Goal: Information Seeking & Learning: Check status

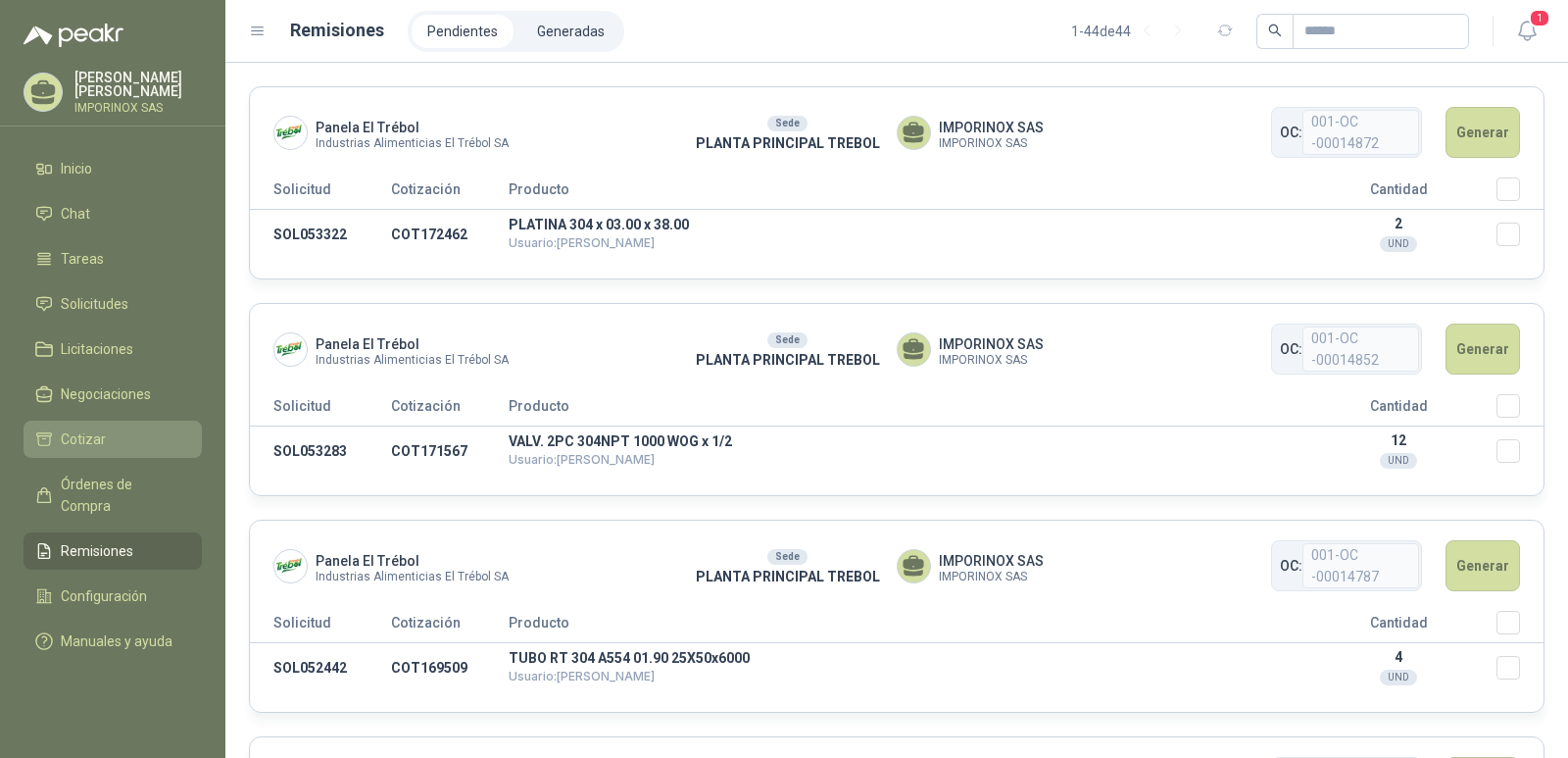
drag, startPoint x: 66, startPoint y: 433, endPoint x: 143, endPoint y: 424, distance: 77.5
click at [67, 433] on span "Cotizar" at bounding box center [83, 439] width 45 height 22
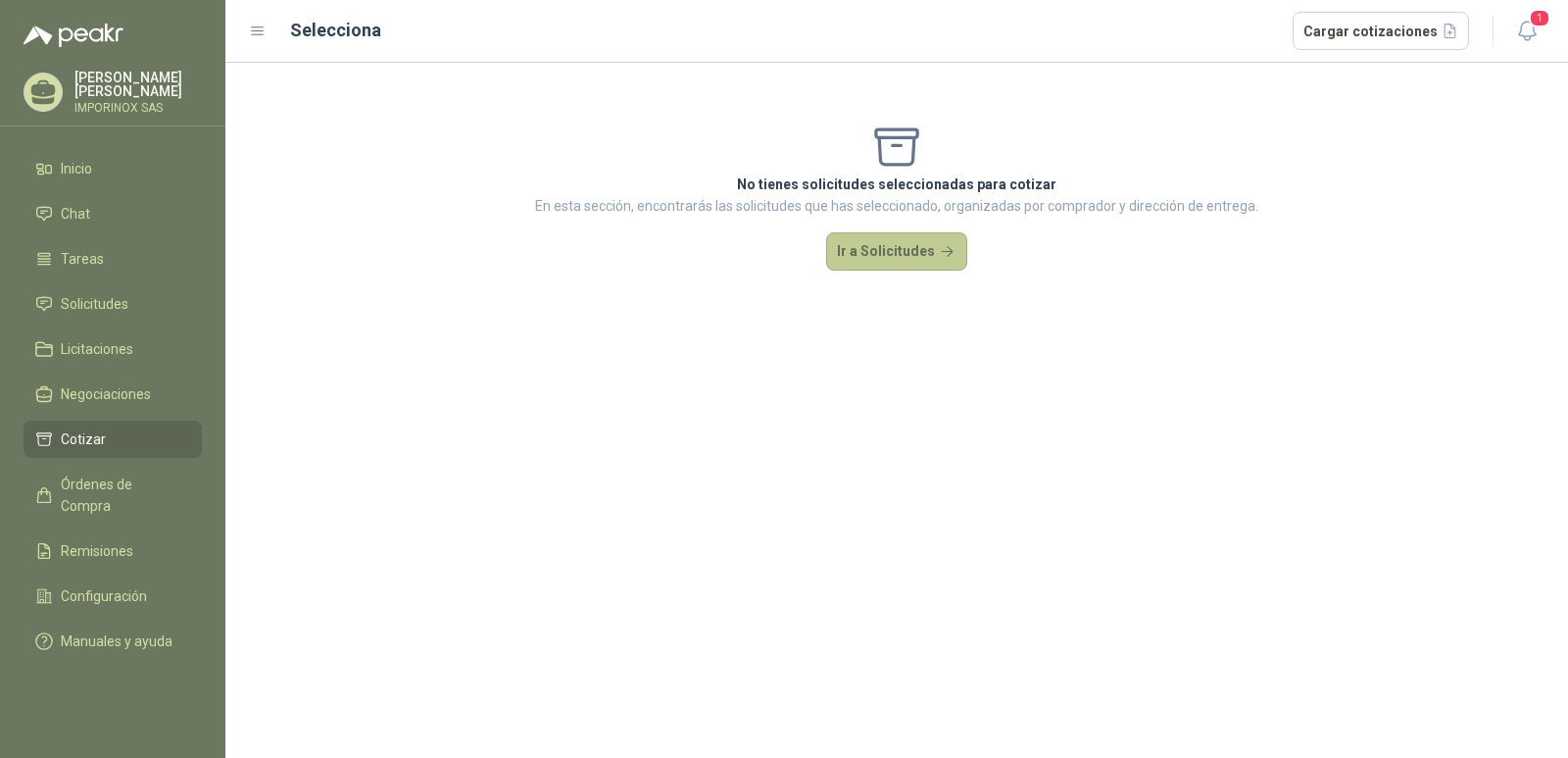
click at [903, 243] on button "Ir a Solicitudes" at bounding box center [896, 252] width 141 height 39
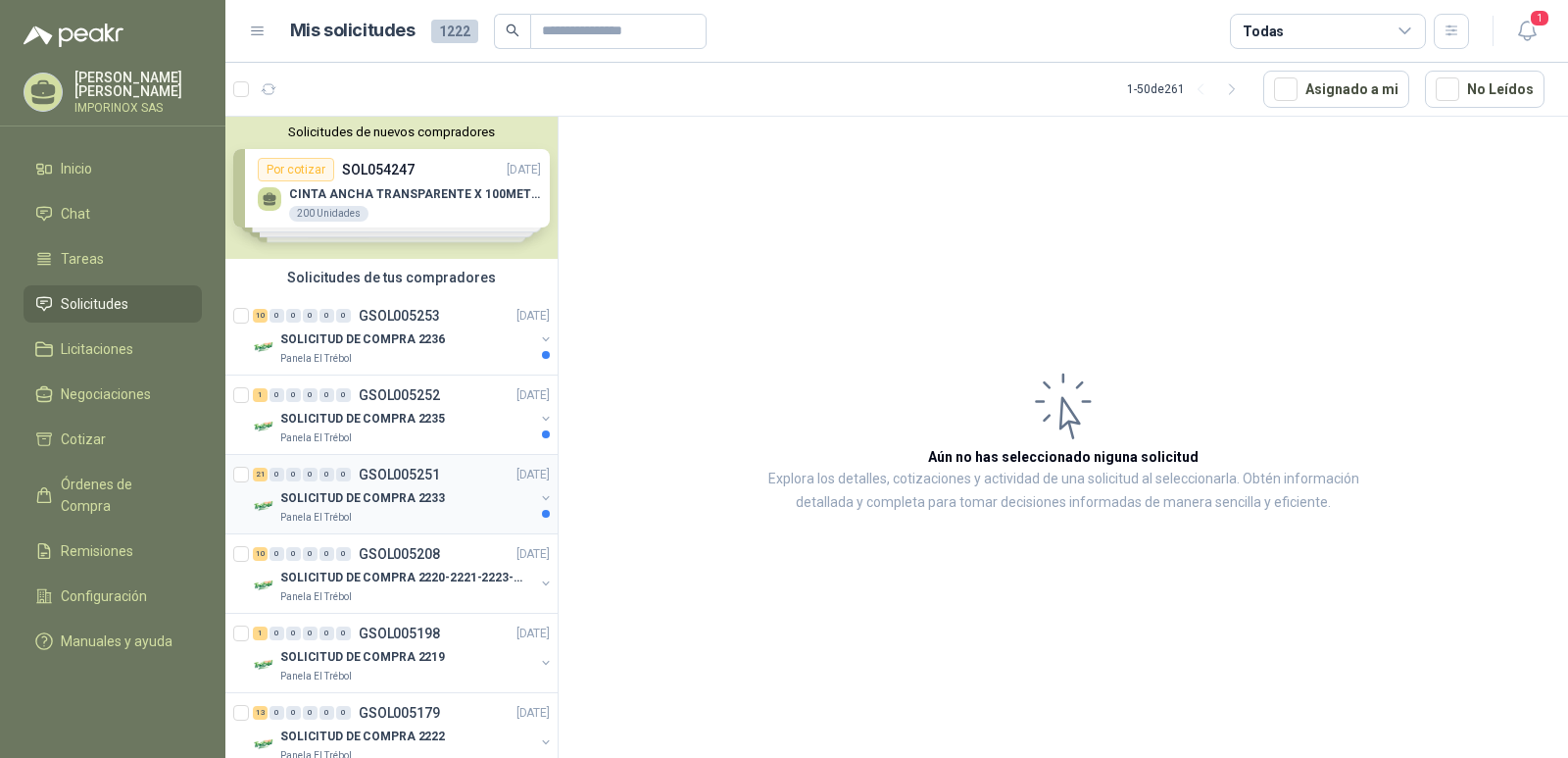
click at [417, 474] on p "GSOL005251" at bounding box center [398, 474] width 81 height 14
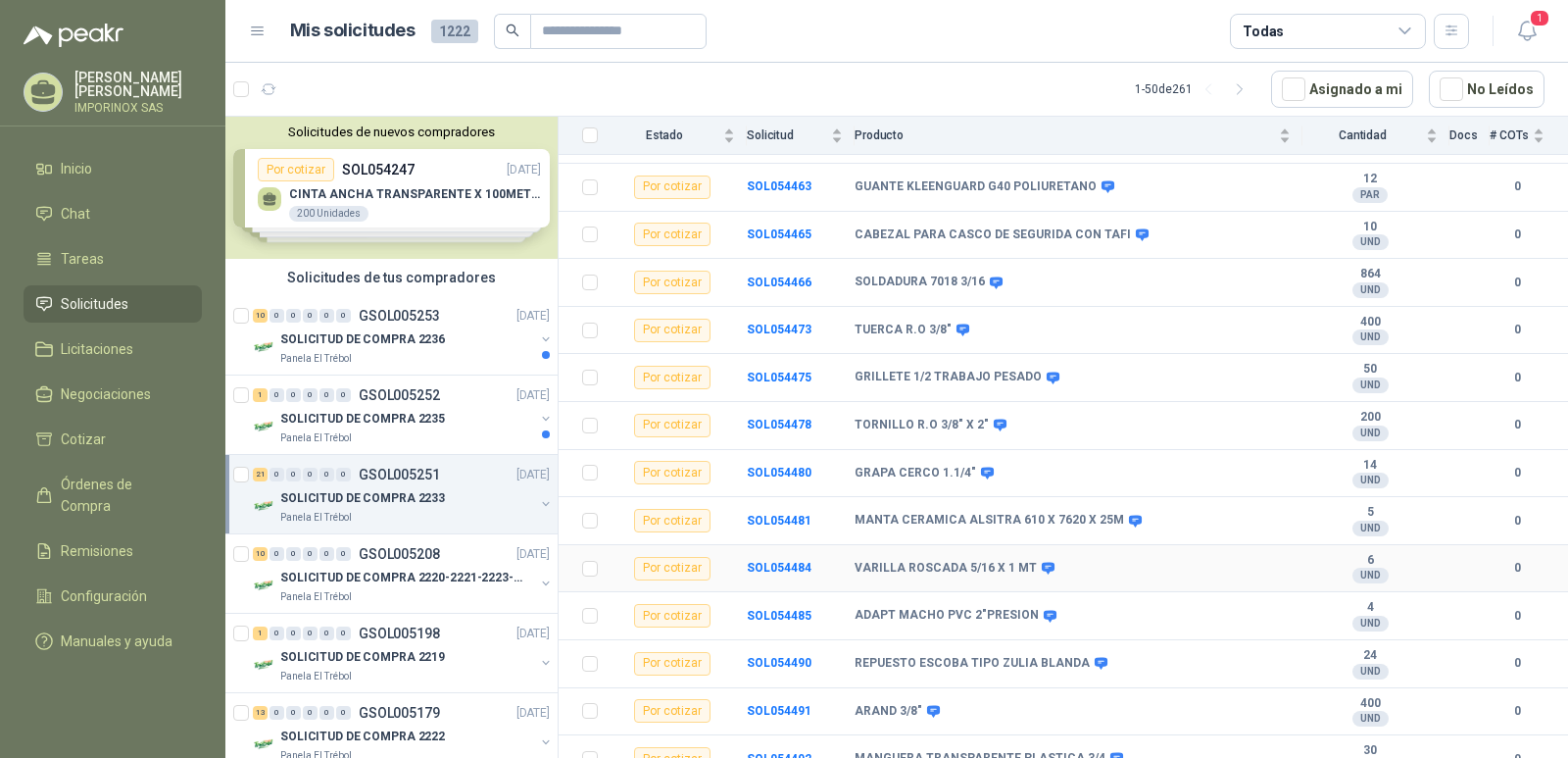
scroll to position [615, 0]
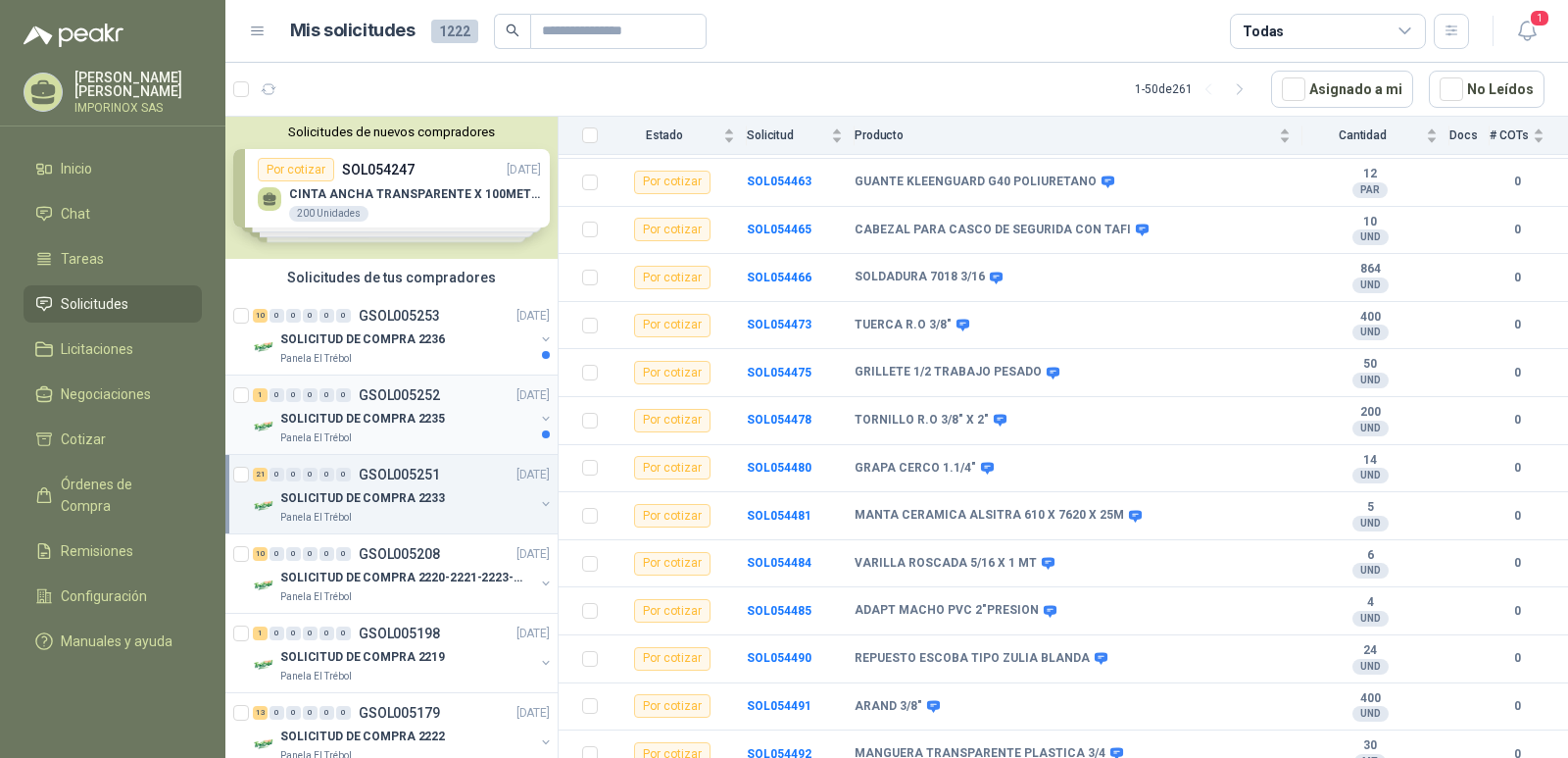
click at [353, 416] on p "SOLICITUD DE COMPRA 2235" at bounding box center [362, 418] width 165 height 19
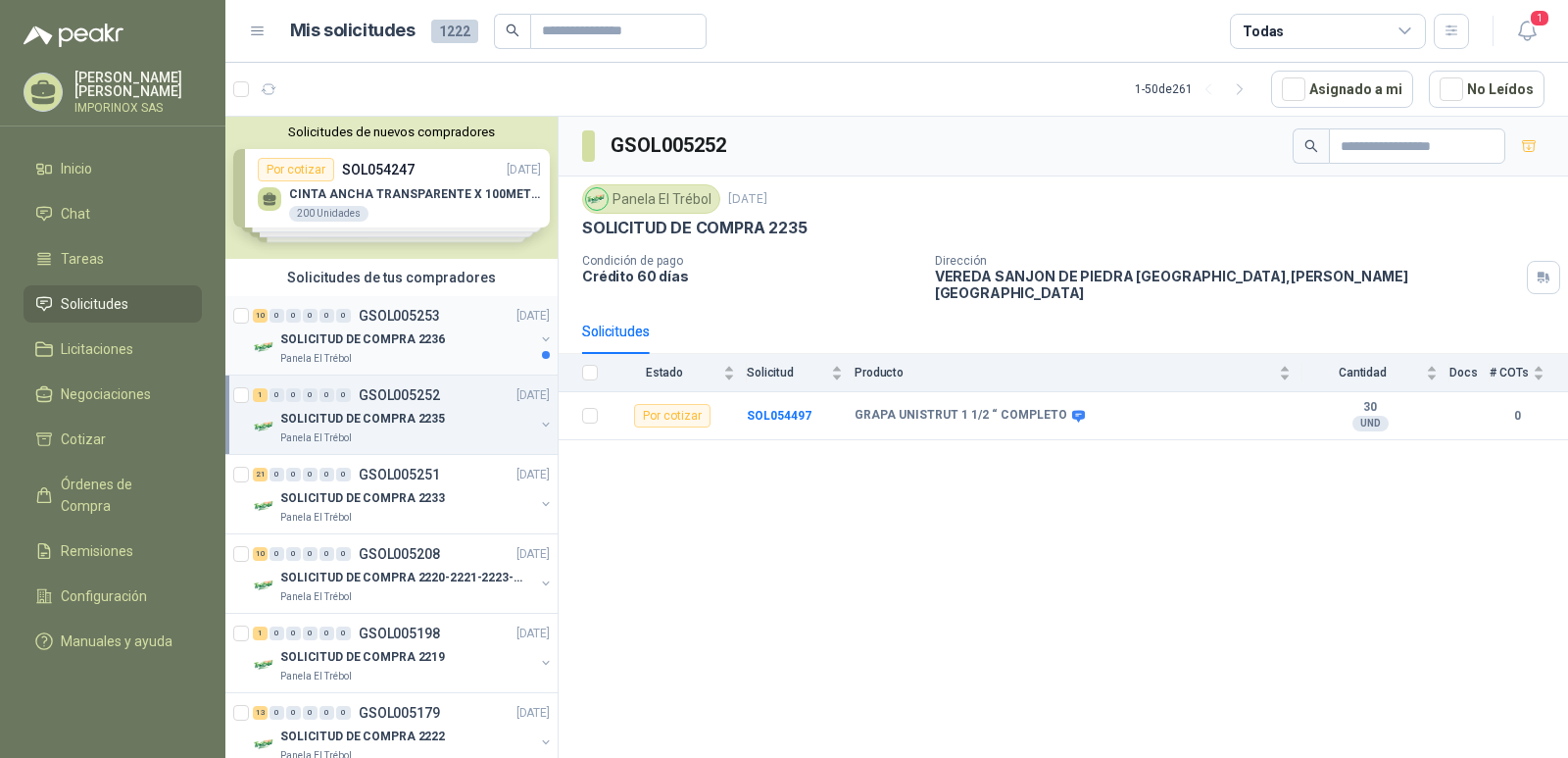
click at [406, 320] on p "GSOL005253" at bounding box center [398, 316] width 81 height 14
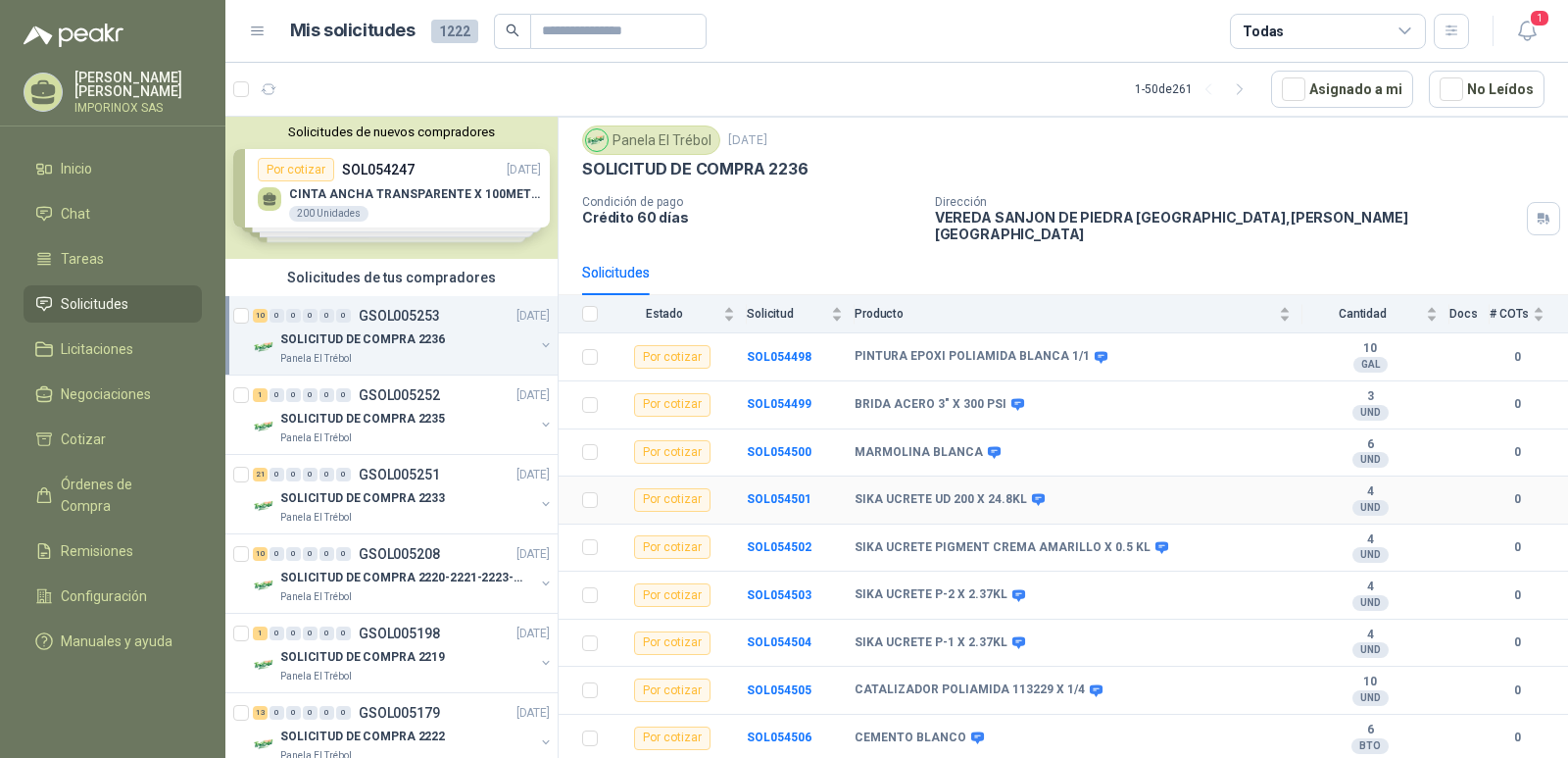
scroll to position [90, 0]
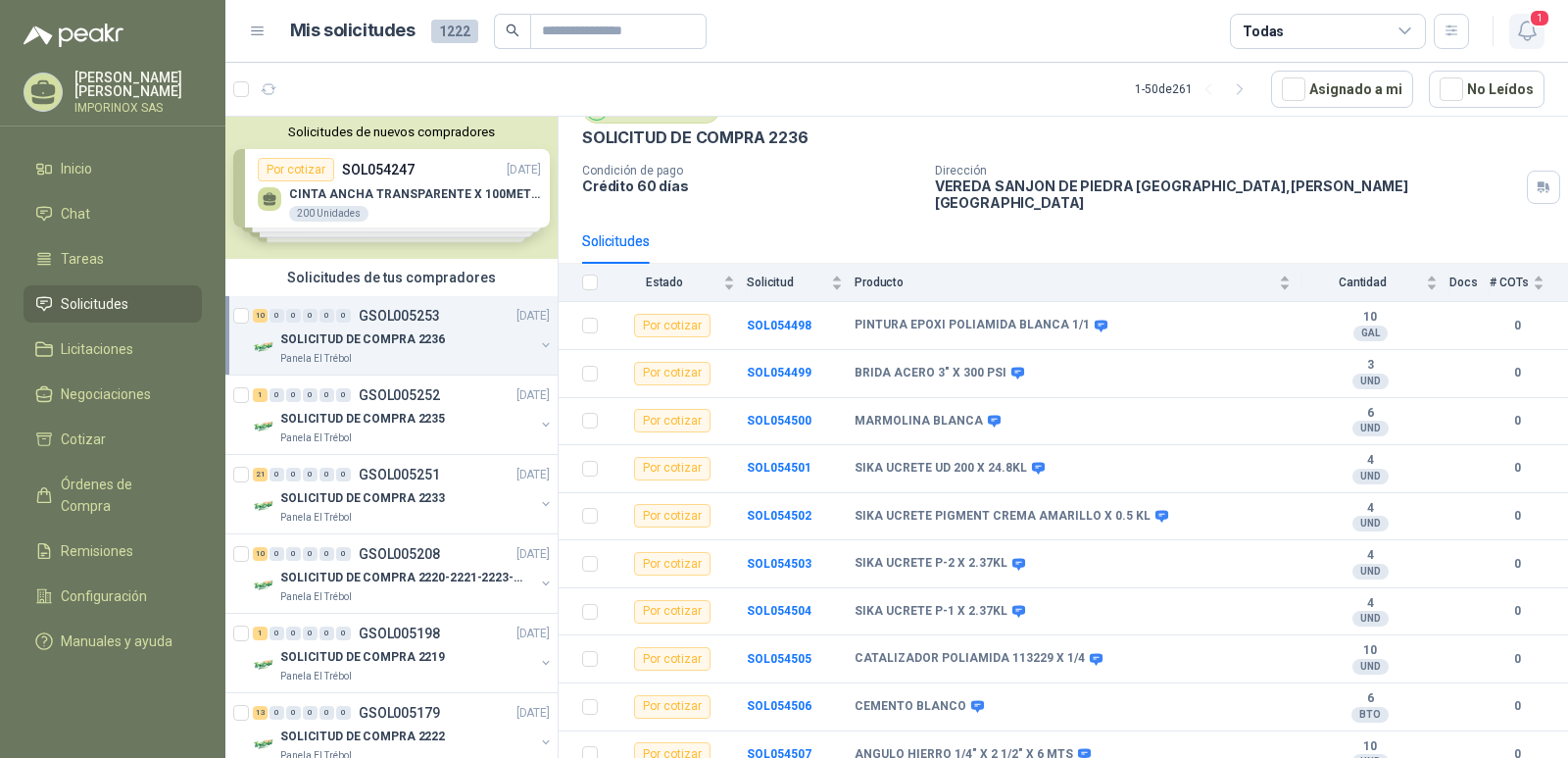
click at [1536, 18] on span "1" at bounding box center [1539, 18] width 22 height 19
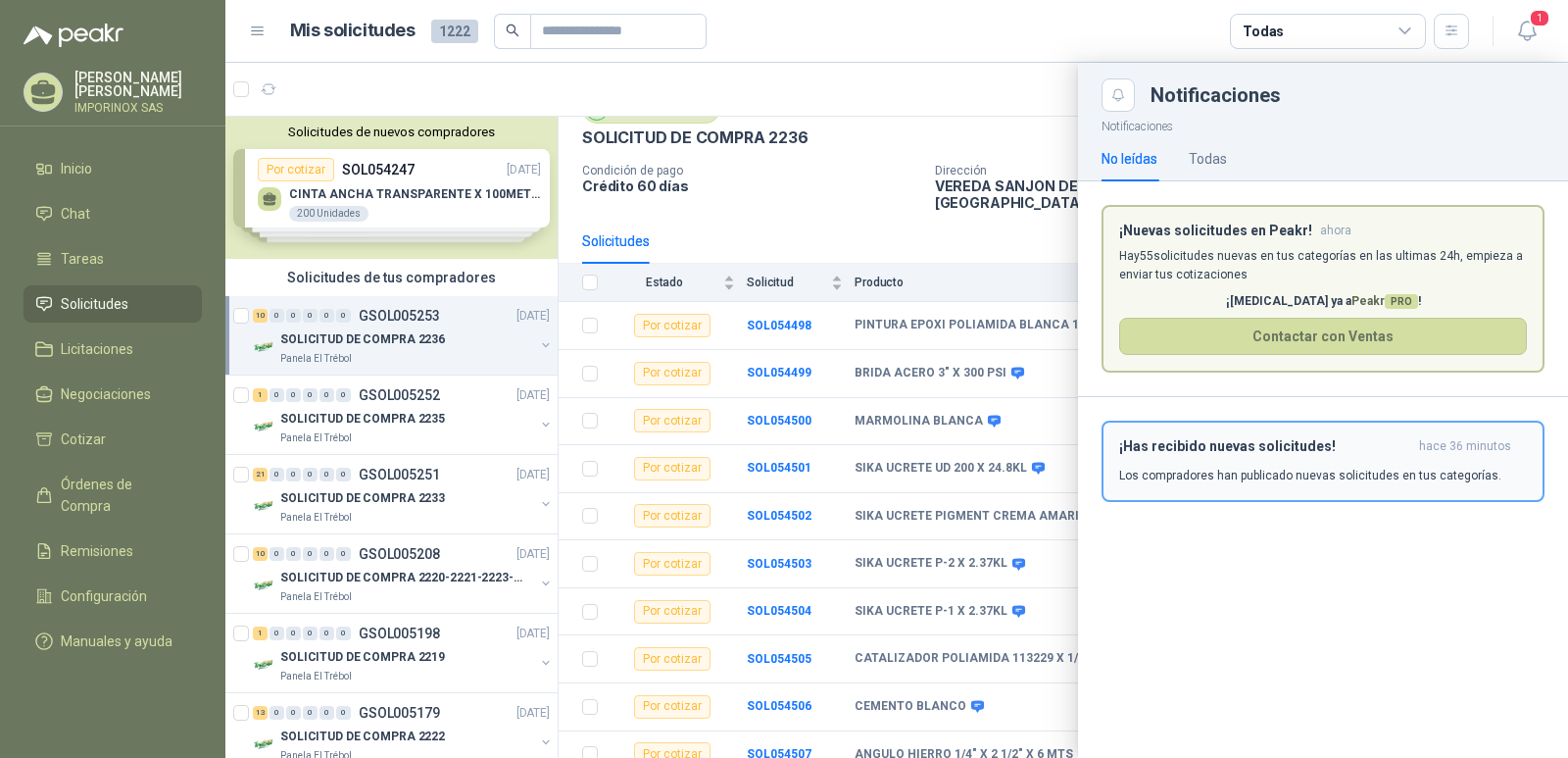
click at [1322, 443] on h3 "¡Has recibido nuevas solicitudes!" at bounding box center [1265, 446] width 292 height 17
